Goal: Transaction & Acquisition: Purchase product/service

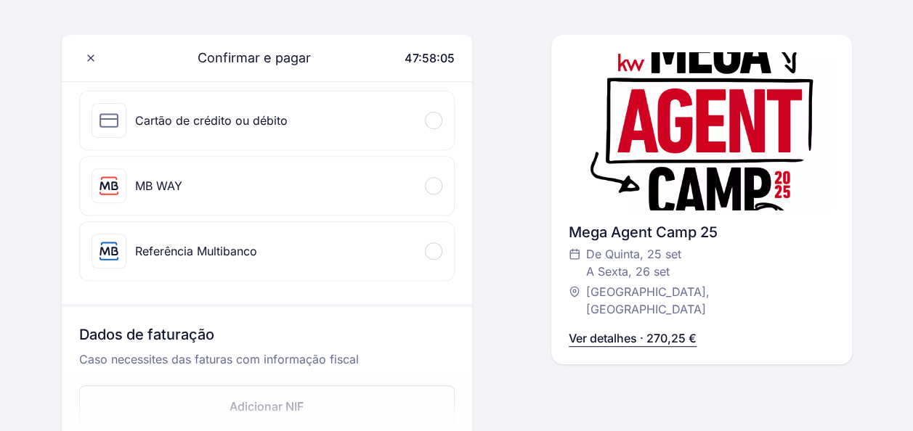
scroll to position [197, 0]
click at [131, 182] on div "MB WAY" at bounding box center [137, 184] width 91 height 35
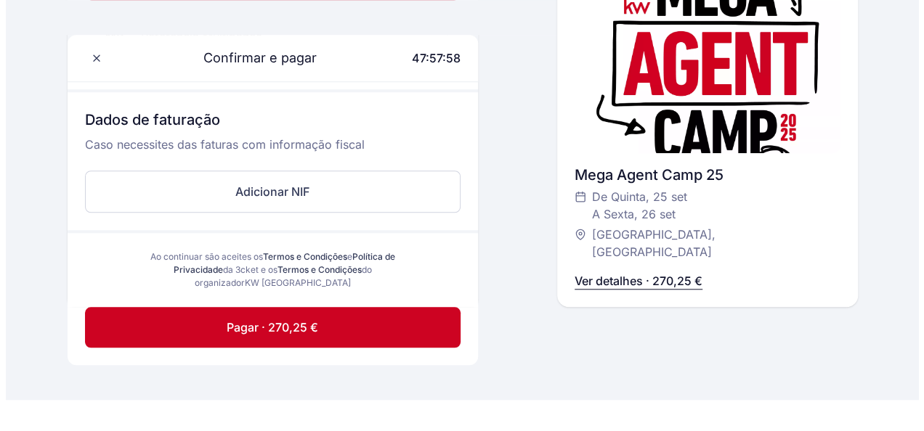
scroll to position [513, 0]
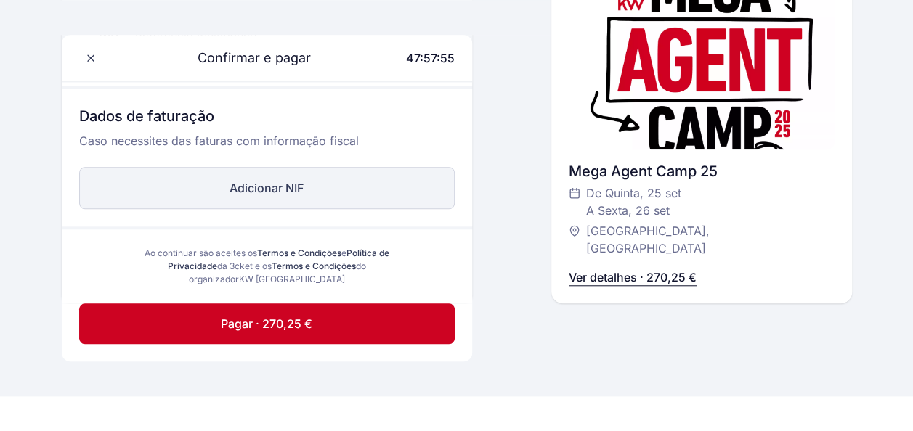
click at [296, 189] on button "Adicionar NIF" at bounding box center [267, 188] width 376 height 42
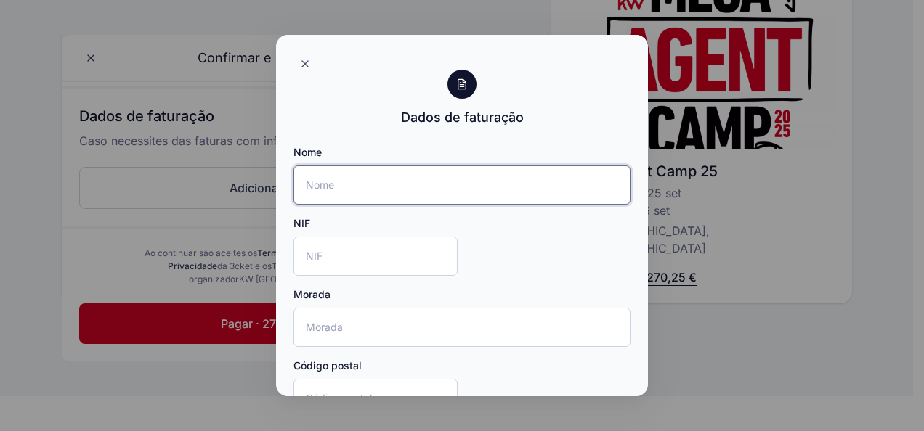
click at [304, 187] on input "Nome" at bounding box center [461, 185] width 337 height 39
type input "[PERSON_NAME]"
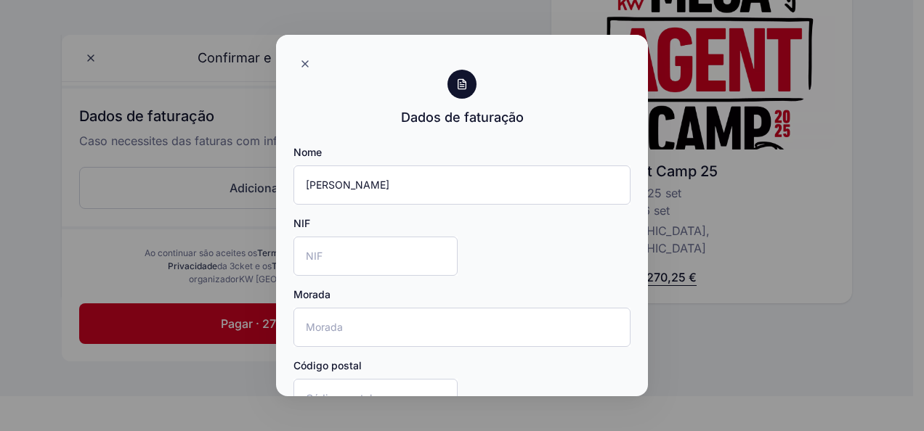
type input "[GEOGRAPHIC_DATA]"
click at [324, 259] on input "NIF" at bounding box center [375, 256] width 164 height 39
type input "179936913"
click at [333, 318] on input "Morada" at bounding box center [461, 327] width 337 height 39
type input "[STREET_ADDRESS] 12"
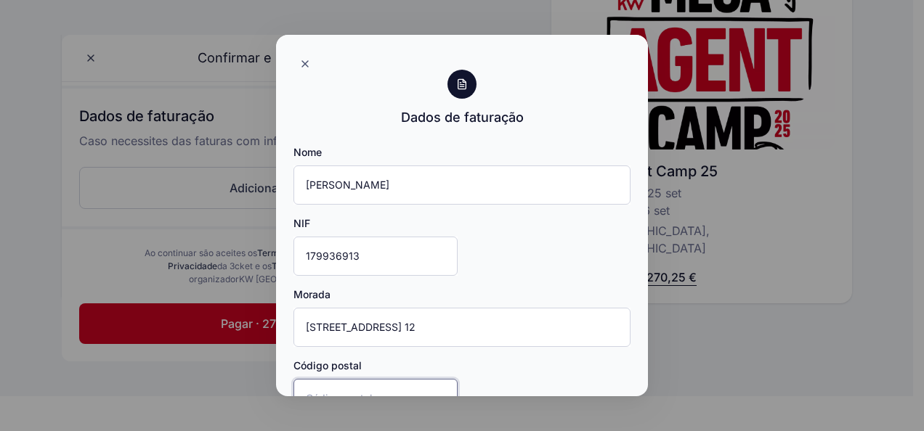
type input "2955-047"
type input "Pinhal Novo"
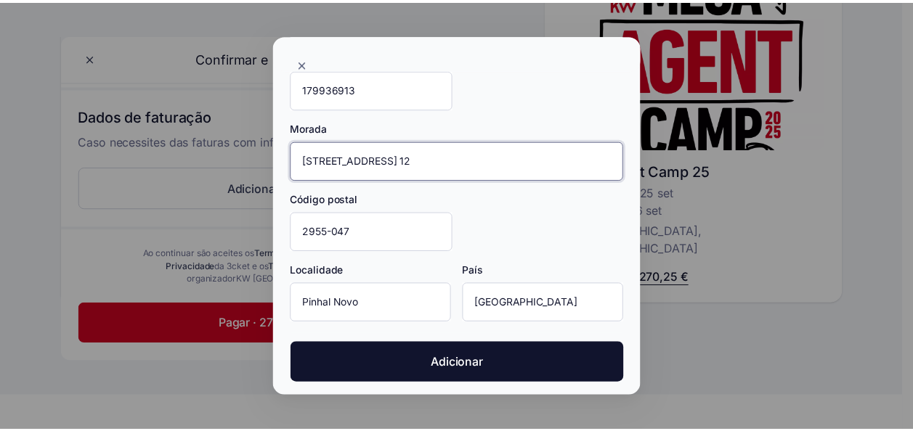
scroll to position [168, 0]
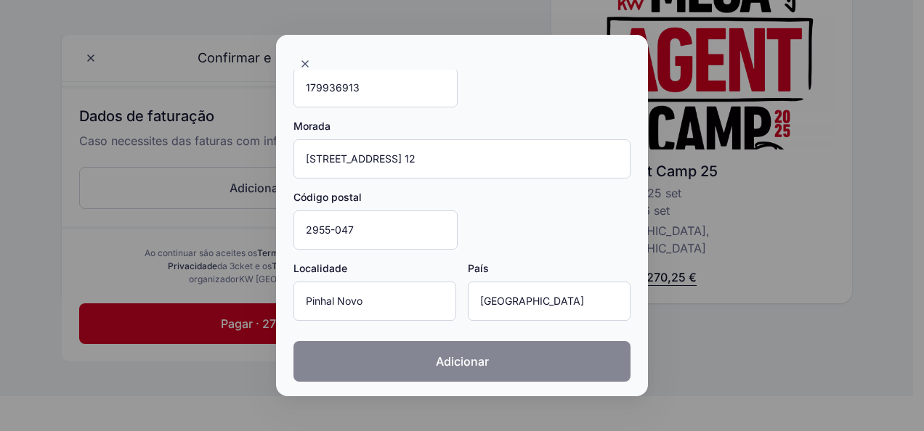
click at [463, 360] on span "Adicionar" at bounding box center [462, 361] width 53 height 17
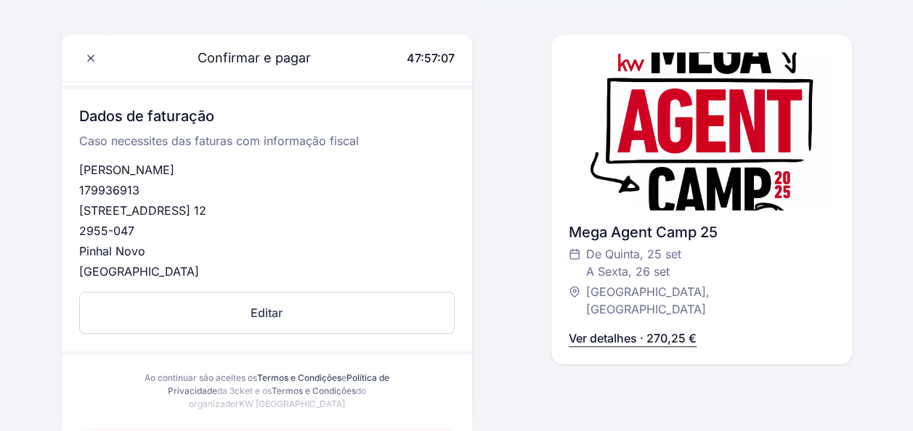
scroll to position [717, 0]
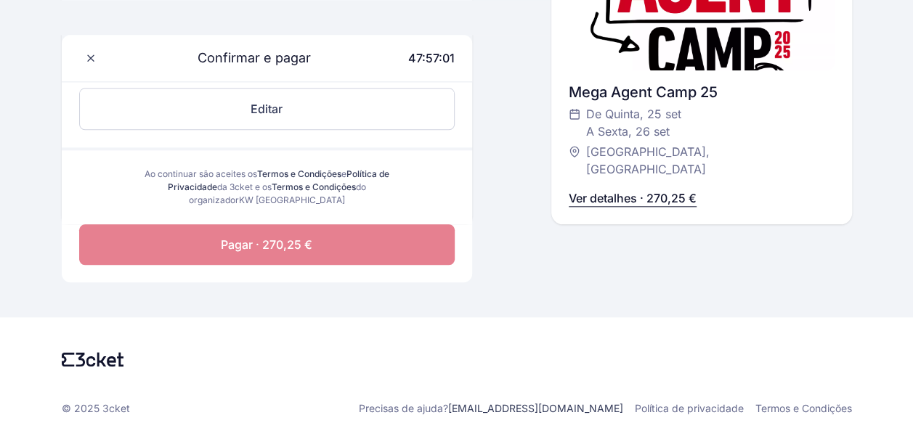
click at [272, 240] on span "Pagar · 270,25 €" at bounding box center [267, 244] width 92 height 17
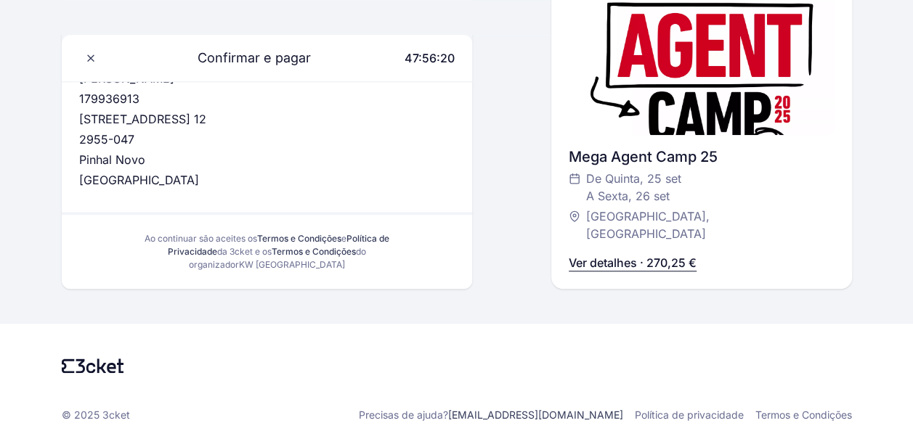
scroll to position [558, 0]
